Goal: Task Accomplishment & Management: Manage account settings

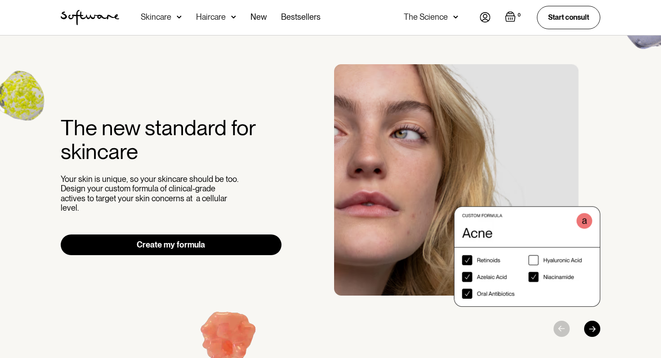
click at [485, 18] on img at bounding box center [485, 17] width 11 height 10
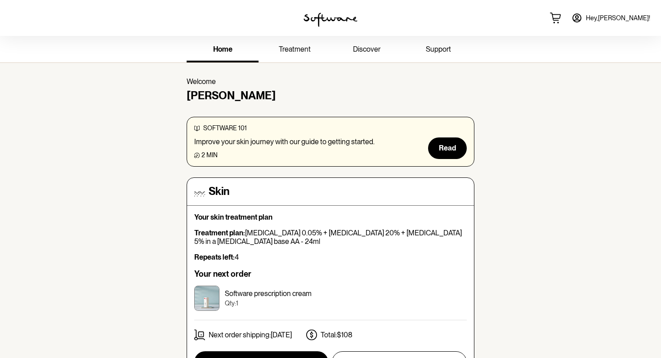
click at [293, 46] on span "treatment" at bounding box center [295, 49] width 32 height 9
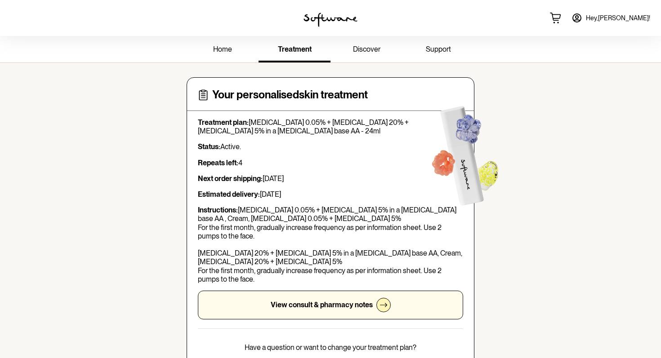
drag, startPoint x: 208, startPoint y: 151, endPoint x: 245, endPoint y: 197, distance: 58.5
click at [245, 197] on div "Treatment plan: [MEDICAL_DATA] 0.05% + [MEDICAL_DATA] 20% + [MEDICAL_DATA] 5% i…" at bounding box center [330, 218] width 265 height 201
click at [245, 197] on strong "Estimated delivery:" at bounding box center [229, 194] width 62 height 9
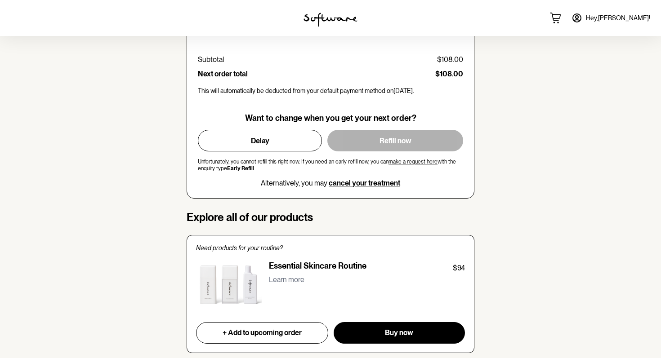
scroll to position [509, 0]
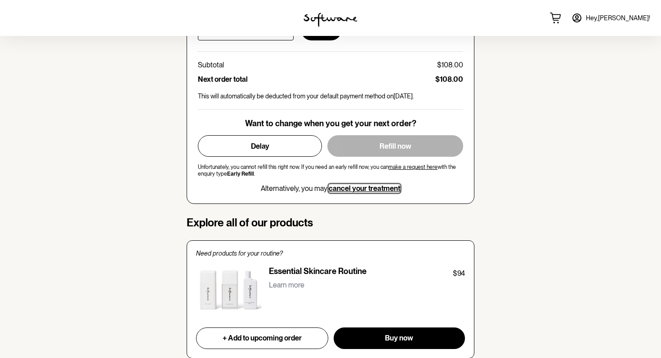
click at [355, 188] on span "cancel your treatment" at bounding box center [365, 188] width 72 height 9
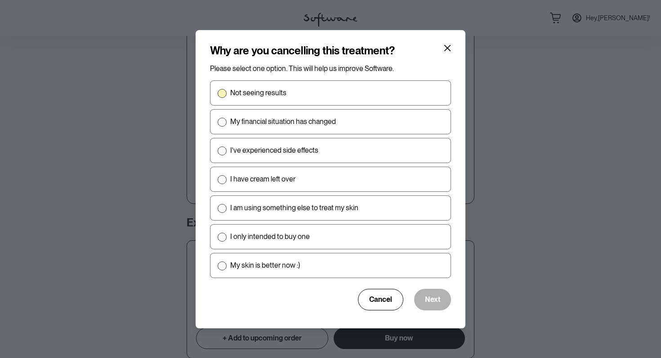
click at [218, 93] on span at bounding box center [222, 93] width 9 height 9
click at [218, 93] on input "Not seeing results" at bounding box center [217, 93] width 0 height 0
radio input "true"
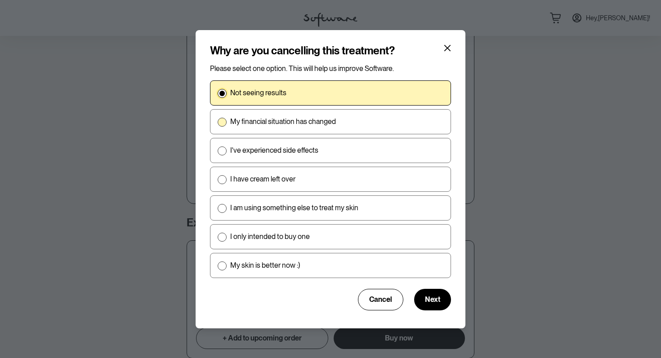
click at [220, 120] on span at bounding box center [222, 122] width 9 height 9
click at [218, 121] on input "My financial situation has changed" at bounding box center [217, 121] width 0 height 0
radio input "true"
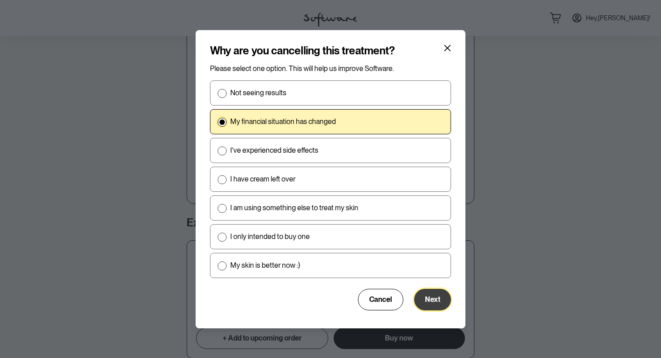
click at [424, 293] on button "Next" at bounding box center [432, 300] width 37 height 22
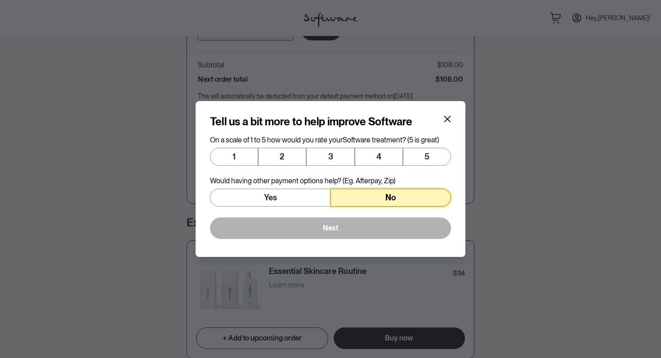
click at [346, 198] on button "No" at bounding box center [391, 198] width 121 height 18
click at [381, 161] on button "4" at bounding box center [379, 157] width 48 height 18
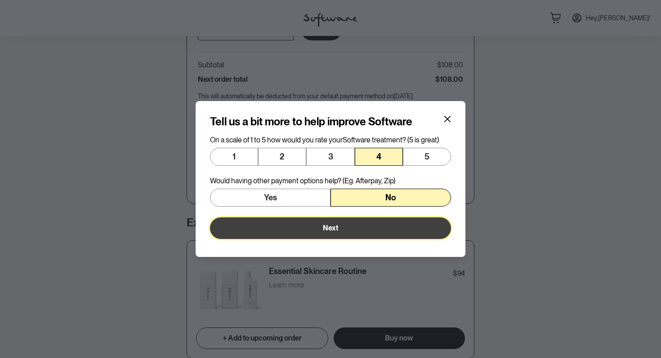
click at [351, 232] on button "Next" at bounding box center [330, 229] width 241 height 22
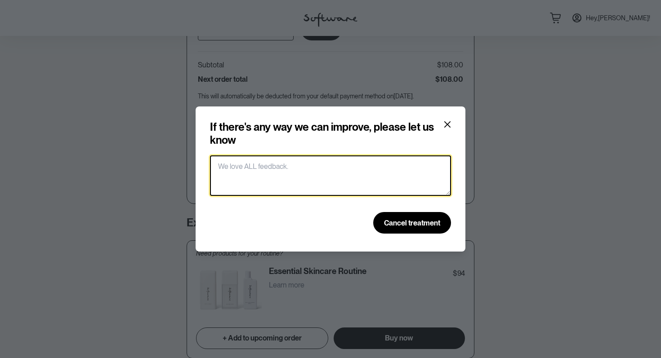
click at [338, 184] on textarea at bounding box center [330, 176] width 241 height 40
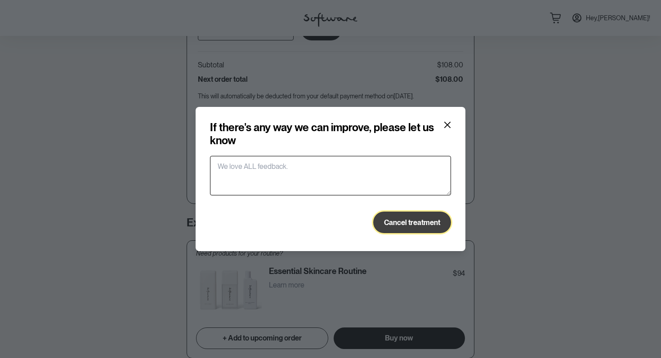
click at [392, 226] on span "Cancel treatment" at bounding box center [412, 223] width 56 height 9
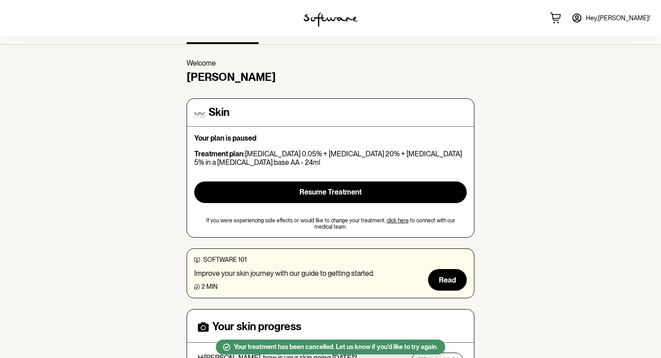
scroll to position [20, 0]
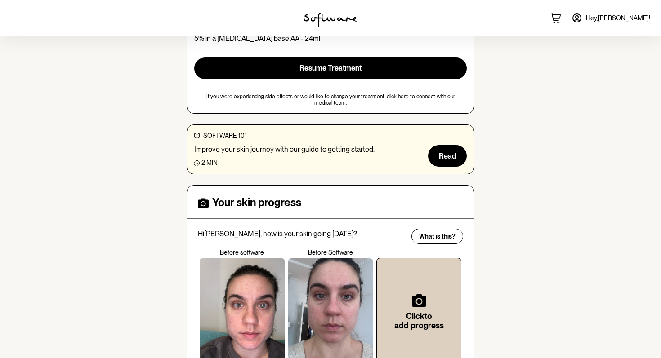
scroll to position [46, 0]
